Goal: Information Seeking & Learning: Learn about a topic

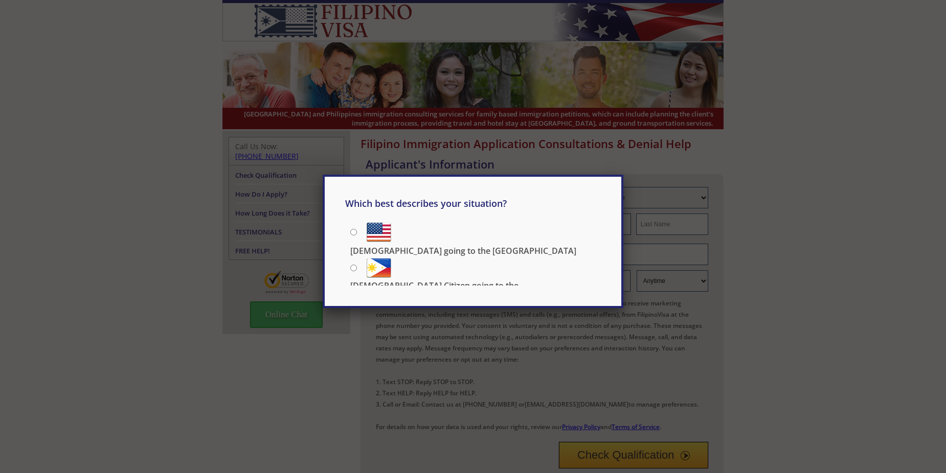
click at [355, 265] on input "[DEMOGRAPHIC_DATA] Citizen going to the [DEMOGRAPHIC_DATA]" at bounding box center [353, 268] width 7 height 7
radio input "true"
